Goal: Transaction & Acquisition: Subscribe to service/newsletter

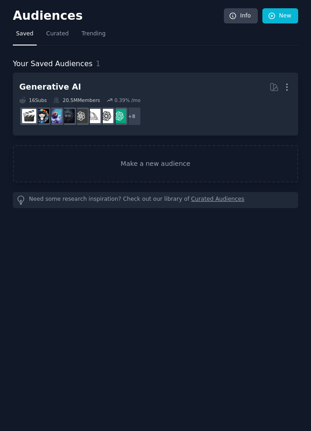
click at [159, 113] on dd "+ 8" at bounding box center [155, 116] width 273 height 26
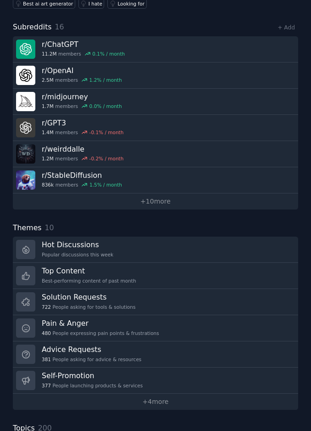
scroll to position [112, 0]
click at [278, 393] on link "+ 4 more" at bounding box center [156, 401] width 286 height 16
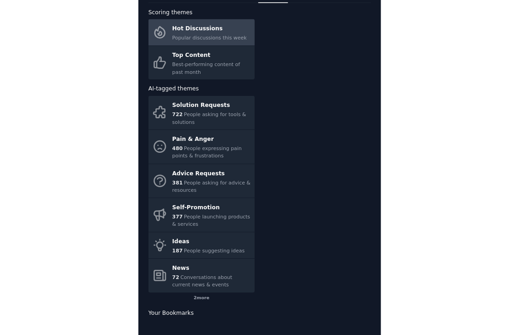
scroll to position [33, 0]
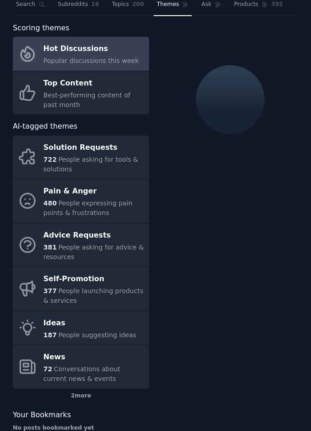
click at [100, 160] on span "People asking for tools & solutions" at bounding box center [91, 164] width 95 height 17
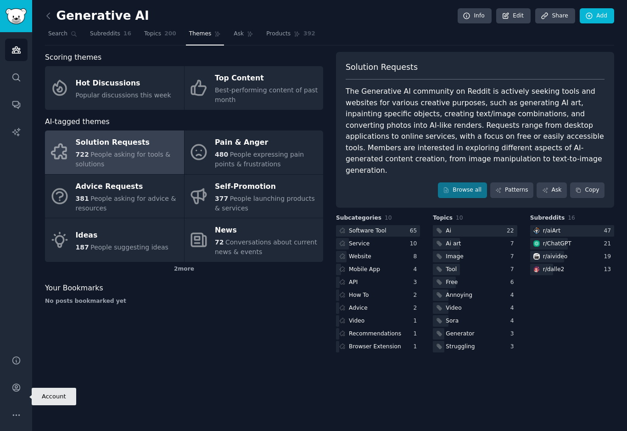
click at [17, 391] on icon "Sidebar" at bounding box center [15, 387] width 7 height 7
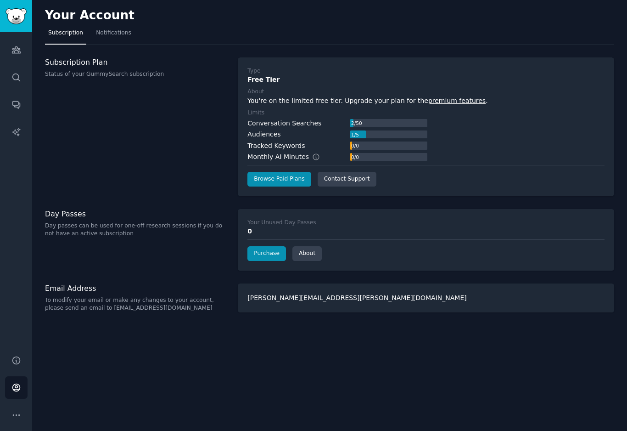
click at [311, 103] on link "premium features" at bounding box center [457, 100] width 57 height 7
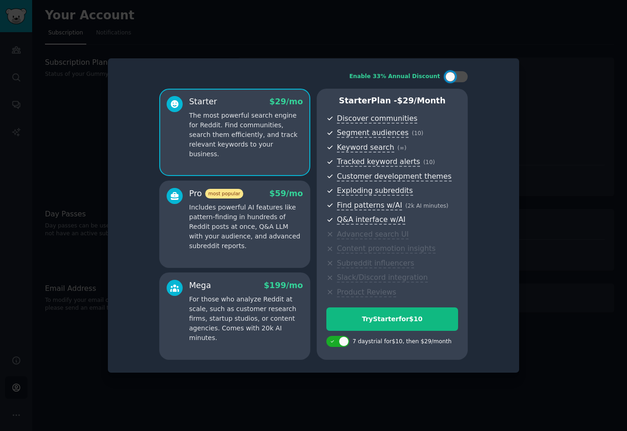
click at [260, 239] on p "Includes powerful AI features like pattern-finding in hundreds of Reddit posts …" at bounding box center [246, 227] width 114 height 48
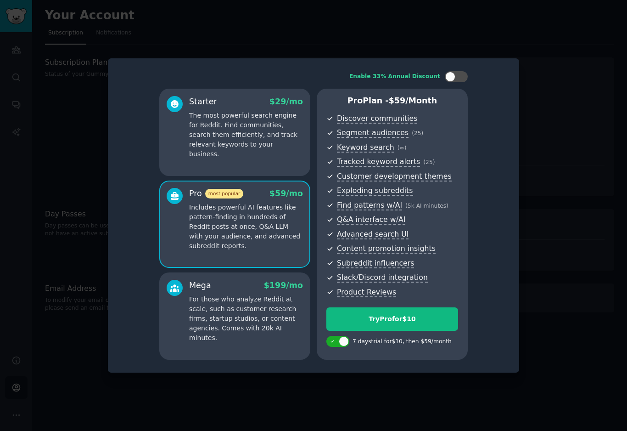
click at [267, 147] on p "The most powerful search engine for Reddit. Find communities, search them effic…" at bounding box center [246, 135] width 114 height 48
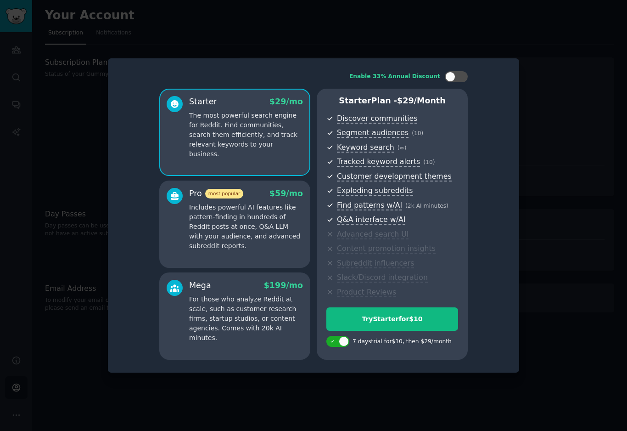
click at [266, 244] on p "Includes powerful AI features like pattern-finding in hundreds of Reddit posts …" at bounding box center [246, 227] width 114 height 48
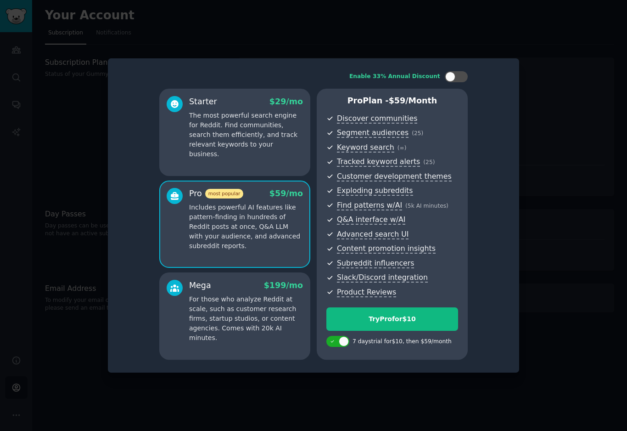
click at [311, 317] on div "Try Pro for $10" at bounding box center [392, 319] width 131 height 10
